Goal: Information Seeking & Learning: Learn about a topic

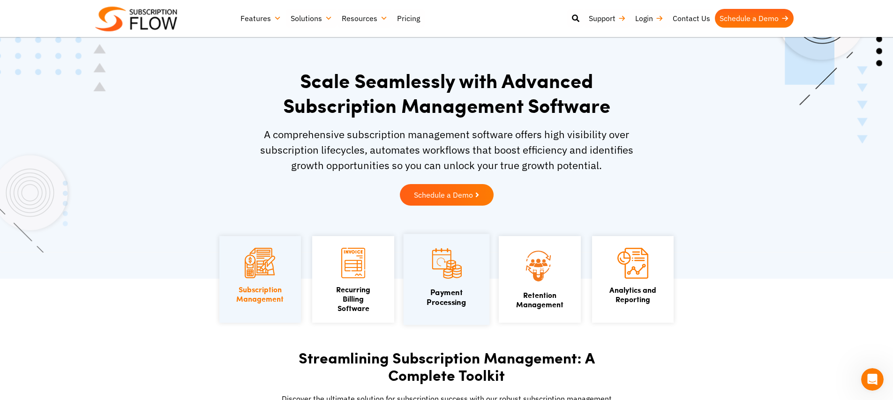
click at [442, 304] on link "Payment Processing" at bounding box center [446, 296] width 39 height 21
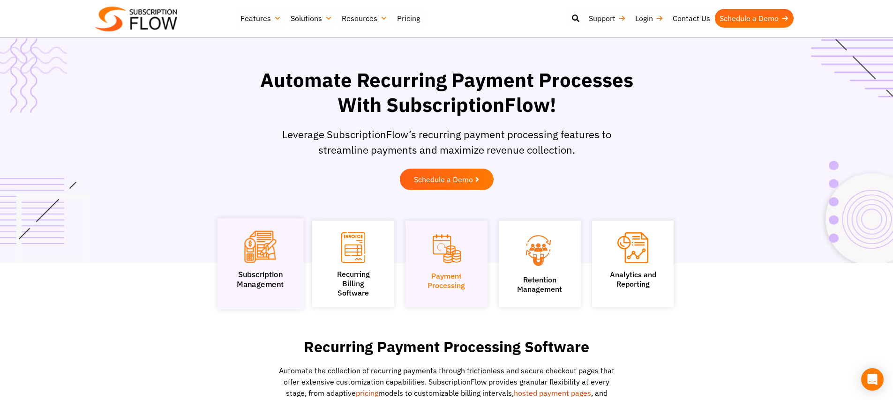
click at [279, 274] on link "Subscription Management" at bounding box center [259, 280] width 47 height 20
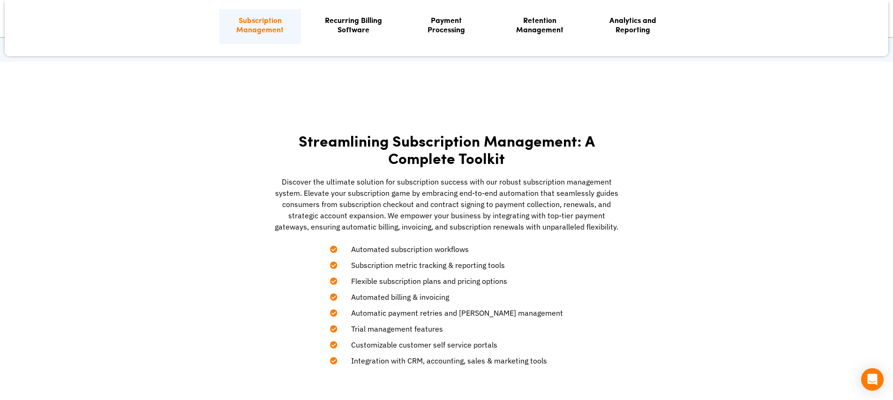
scroll to position [218, 0]
